Goal: Information Seeking & Learning: Learn about a topic

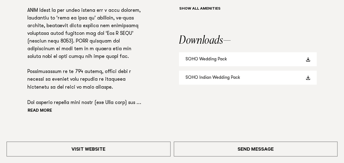
scroll to position [431, 0]
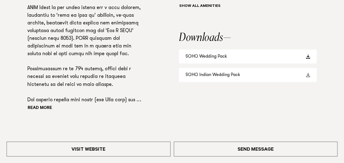
click at [233, 77] on link "SOHO Indian Wedding Pack" at bounding box center [248, 75] width 138 height 14
click at [304, 74] on link "SOHO Indian Wedding Pack" at bounding box center [248, 75] width 138 height 14
click at [259, 71] on link "SOHO Indian Wedding Pack" at bounding box center [248, 75] width 138 height 14
click at [174, 109] on div "Phone: Show Number 09 320 1796 Address: 180 Stoddard Road, Mount Roskill, Auckl…" at bounding box center [171, 7] width 335 height 255
click at [46, 106] on button "Read more" at bounding box center [51, 108] width 49 height 8
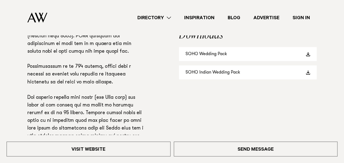
scroll to position [433, 0]
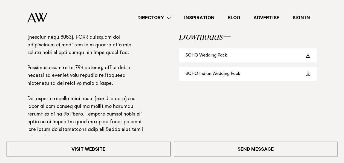
click at [164, 106] on div "Phone: Show Number 09 320 1796 Address: 180 Stoddard Road, Mount Roskill, Auckl…" at bounding box center [171, 79] width 335 height 400
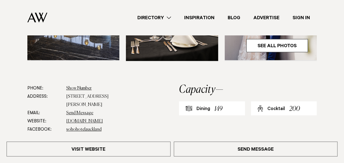
scroll to position [228, 0]
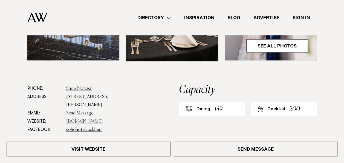
click at [82, 120] on link "[DOMAIN_NAME]" at bounding box center [84, 121] width 37 height 4
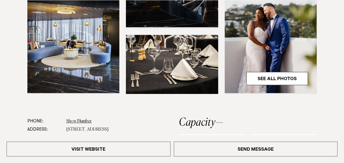
scroll to position [195, 0]
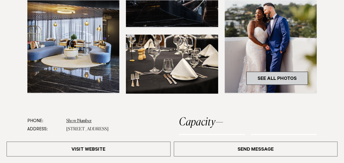
click at [269, 78] on link "See All Photos" at bounding box center [277, 77] width 62 height 13
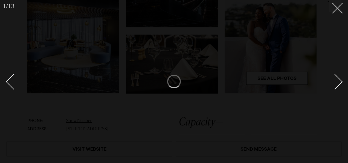
click at [340, 81] on div "Next slide" at bounding box center [335, 82] width 16 height 16
click at [339, 81] on div "Next slide" at bounding box center [335, 82] width 16 height 16
click at [336, 11] on button at bounding box center [336, 6] width 12 height 12
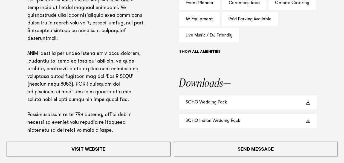
scroll to position [394, 0]
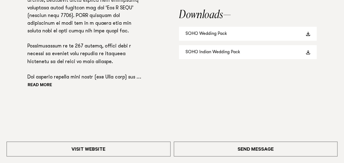
scroll to position [455, 0]
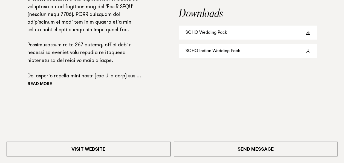
click at [44, 80] on div "Read more" at bounding box center [85, 7] width 116 height 161
click at [46, 84] on button "Read more" at bounding box center [51, 84] width 49 height 8
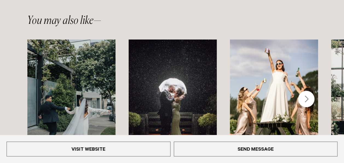
scroll to position [744, 0]
